Goal: Transaction & Acquisition: Purchase product/service

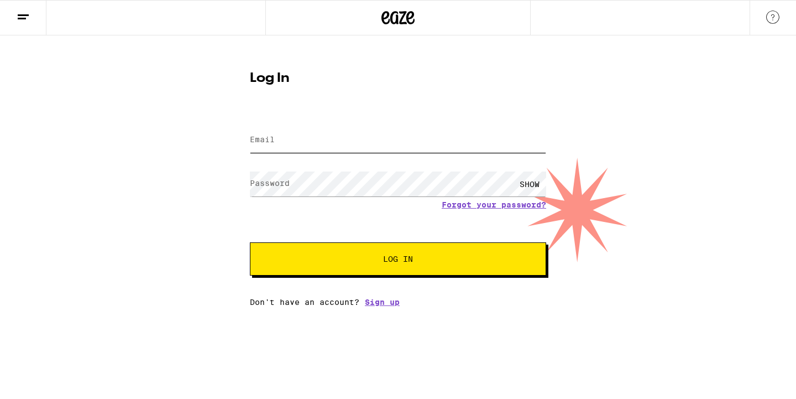
type input "[PERSON_NAME][EMAIL_ADDRESS][PERSON_NAME][DOMAIN_NAME]"
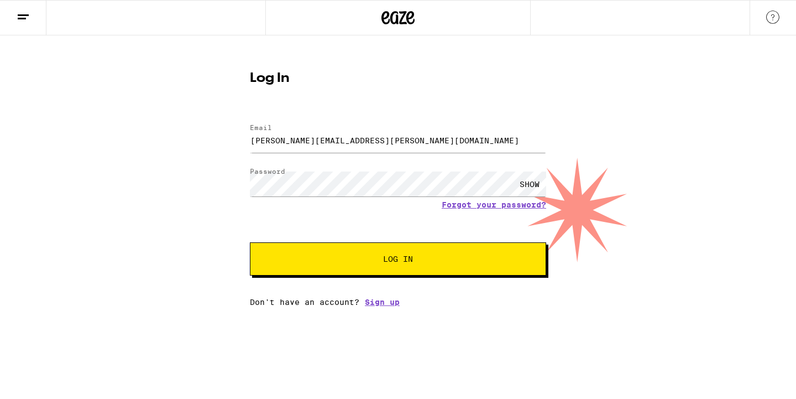
click at [402, 263] on span "Log In" at bounding box center [398, 259] width 30 height 8
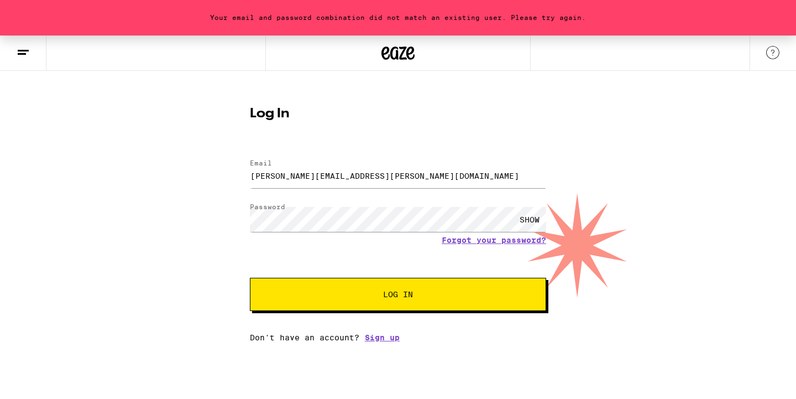
click at [532, 218] on div "SHOW" at bounding box center [529, 219] width 33 height 25
click at [429, 287] on button "Log In" at bounding box center [398, 294] width 296 height 33
click at [494, 239] on link "Forgot your password?" at bounding box center [494, 240] width 105 height 9
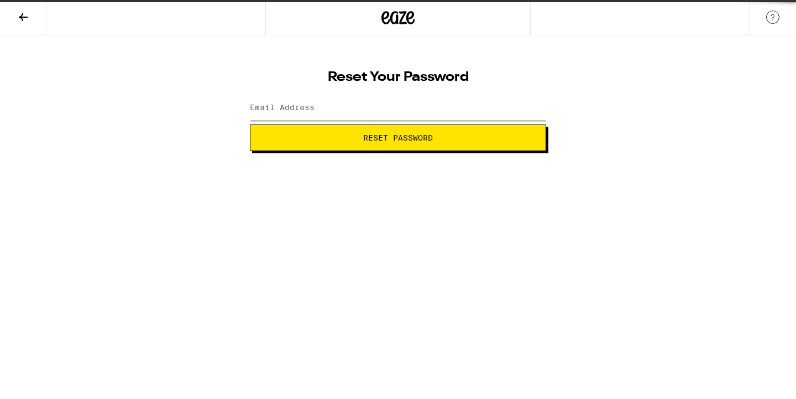
type input "[PERSON_NAME][EMAIL_ADDRESS][PERSON_NAME][DOMAIN_NAME]"
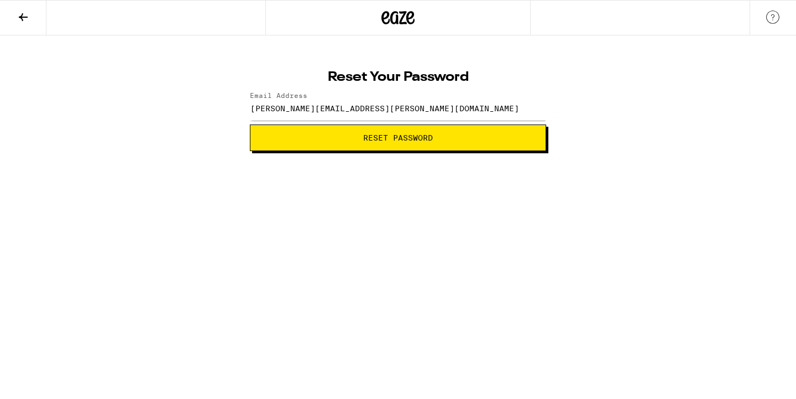
click at [417, 139] on span "Reset Password" at bounding box center [398, 138] width 70 height 8
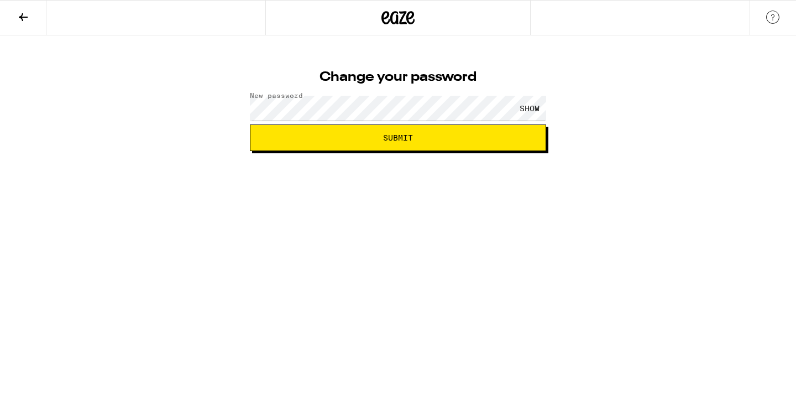
click at [484, 144] on button "Submit" at bounding box center [398, 137] width 296 height 27
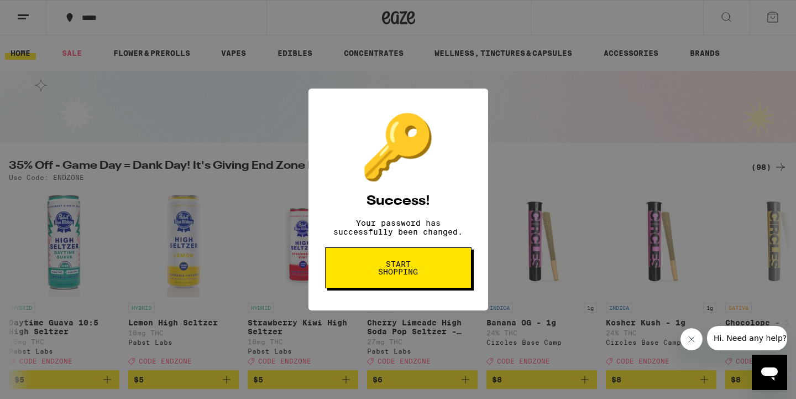
click at [409, 270] on span "Start shopping" at bounding box center [398, 267] width 57 height 15
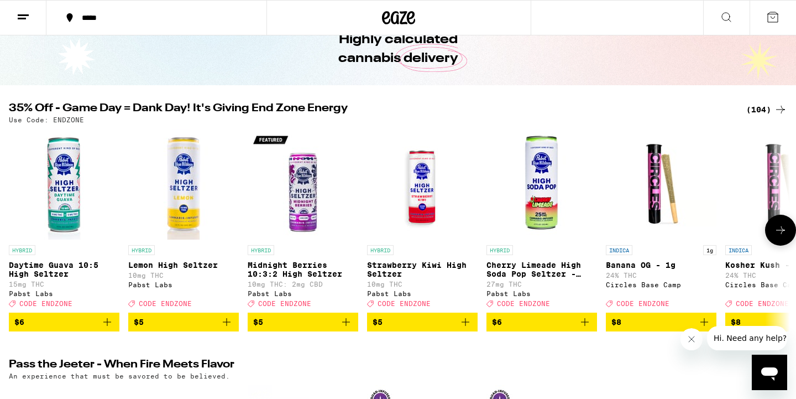
scroll to position [58, 0]
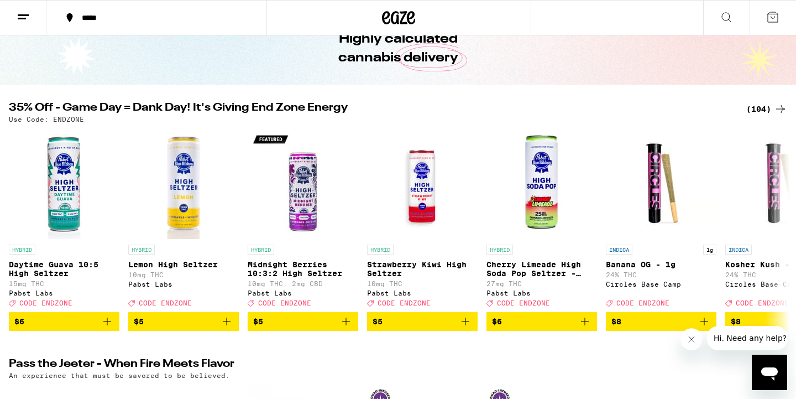
click at [759, 107] on div "(104)" at bounding box center [767, 108] width 41 height 13
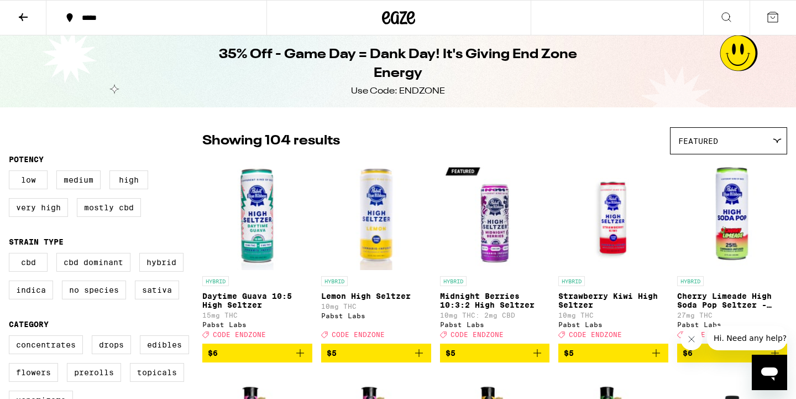
click at [20, 14] on icon at bounding box center [23, 17] width 13 height 13
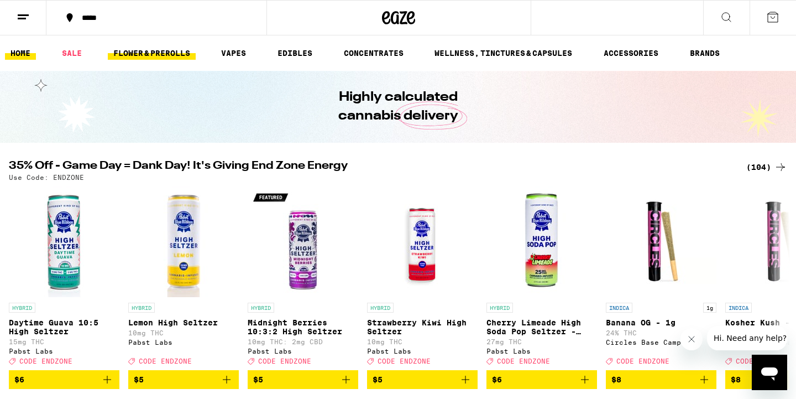
click at [166, 53] on link "FLOWER & PREROLLS" at bounding box center [152, 52] width 88 height 13
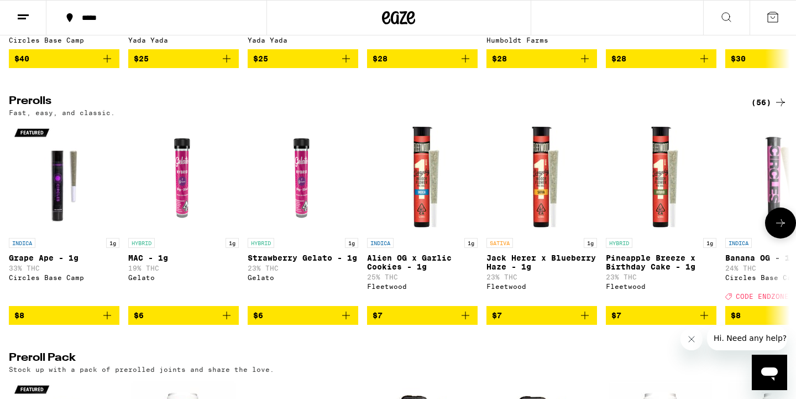
scroll to position [579, 0]
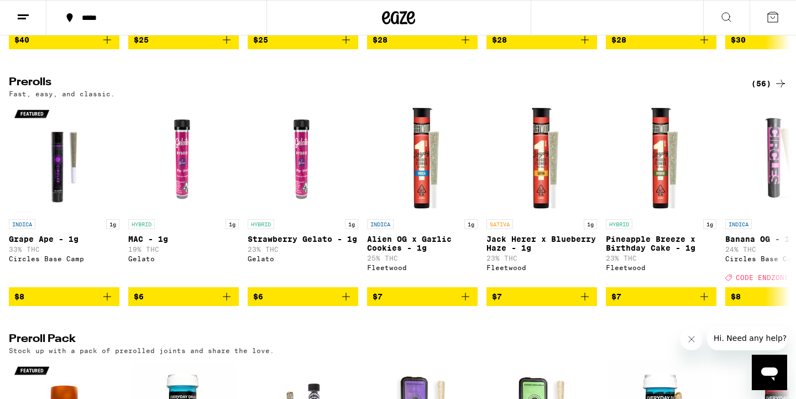
click at [775, 90] on icon at bounding box center [780, 83] width 13 height 13
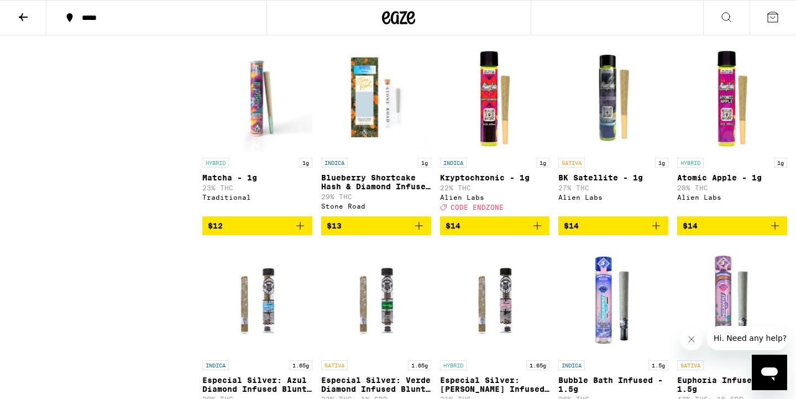
scroll to position [1336, 0]
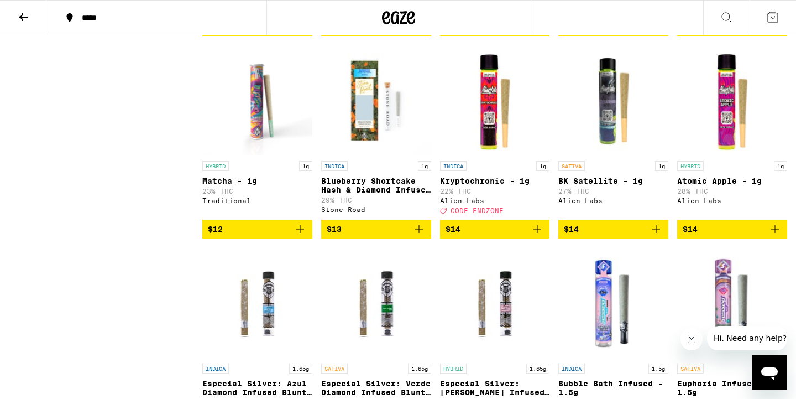
click at [421, 236] on icon "Add to bag" at bounding box center [419, 228] width 13 height 13
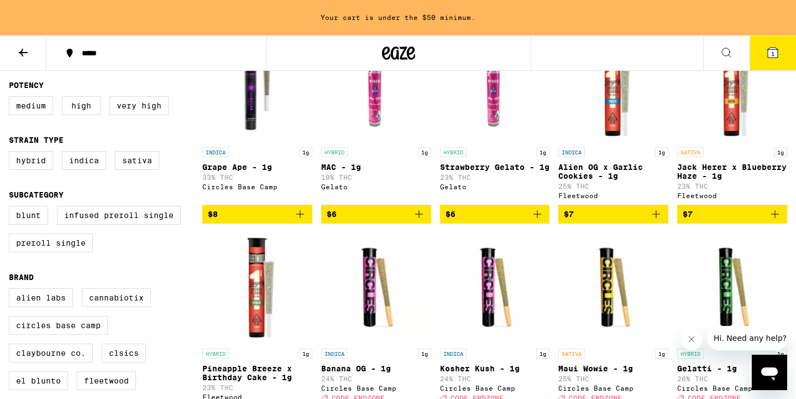
scroll to position [0, 0]
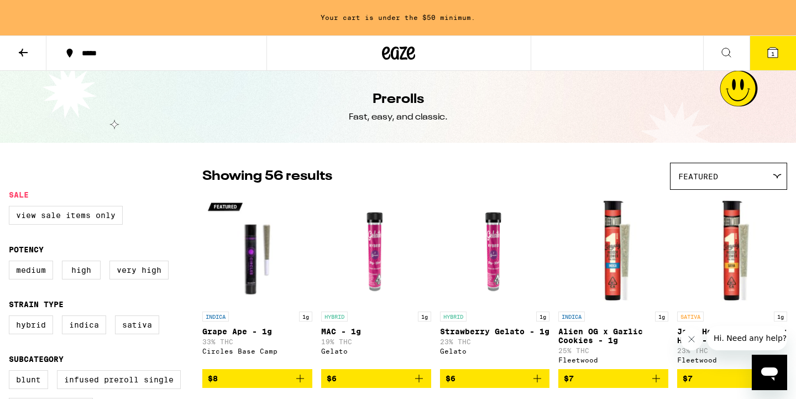
click at [17, 50] on icon at bounding box center [23, 52] width 13 height 13
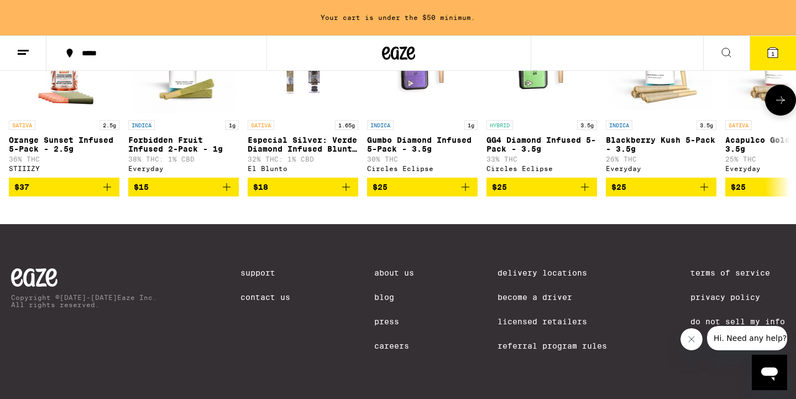
scroll to position [995, 0]
